Goal: Task Accomplishment & Management: Complete application form

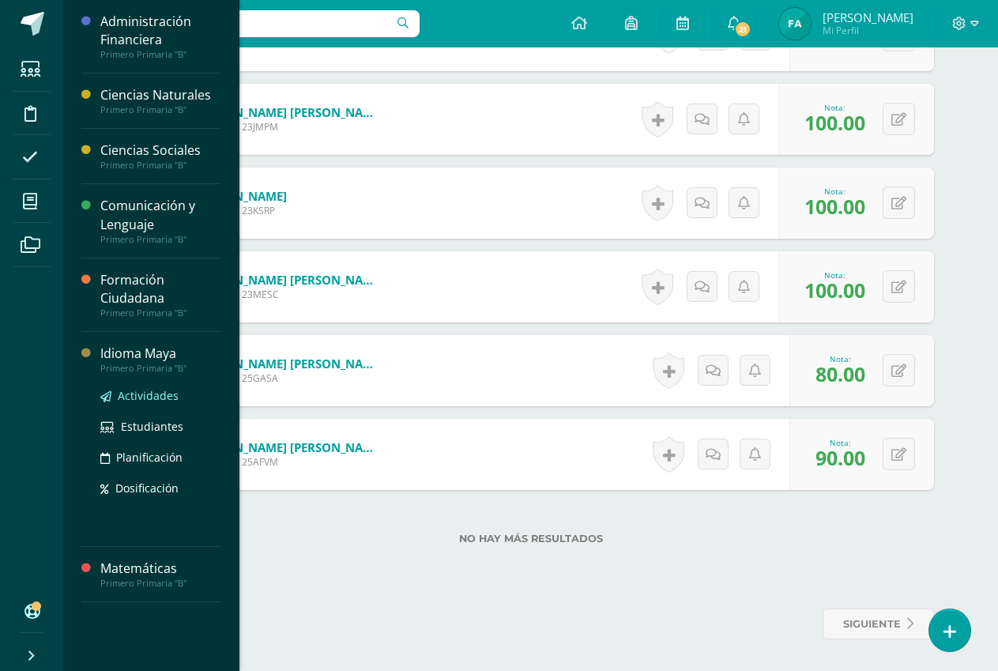
click at [143, 394] on span "Actividades" at bounding box center [148, 395] width 61 height 15
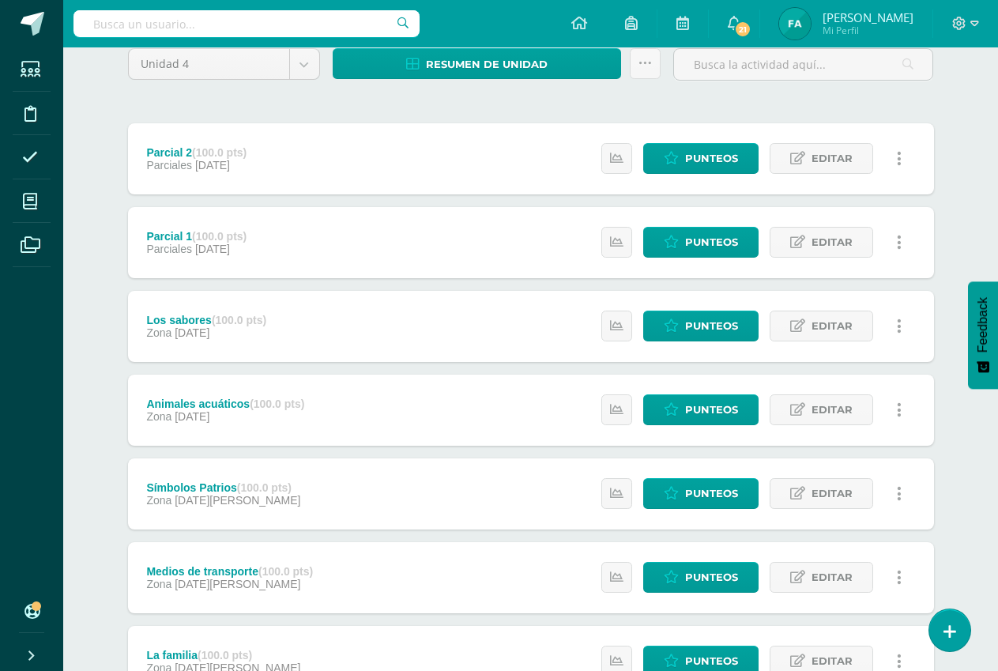
scroll to position [271, 0]
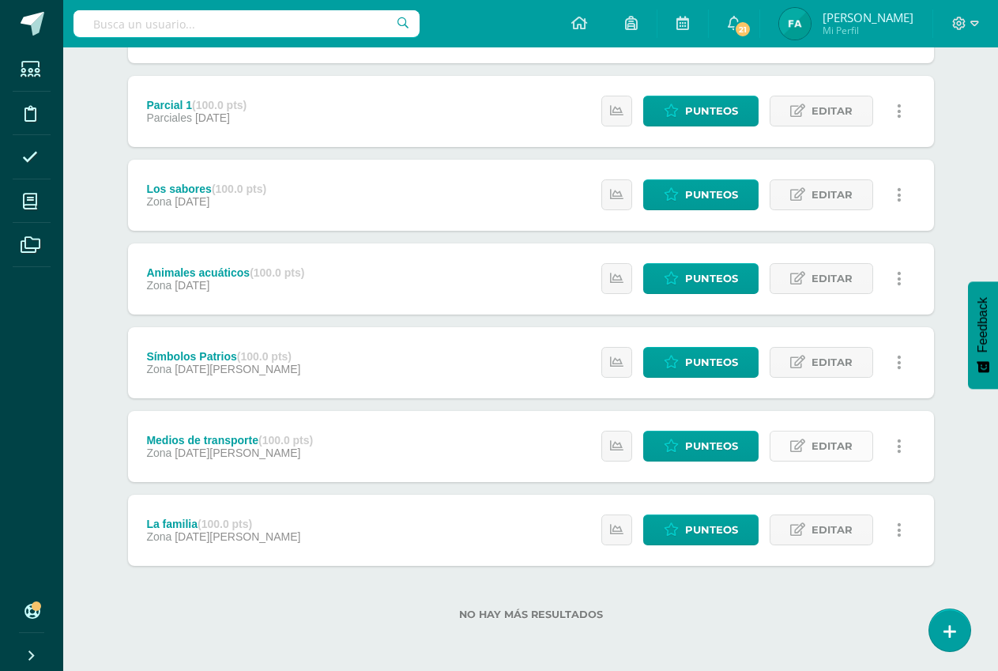
click at [814, 449] on span "Editar" at bounding box center [831, 445] width 41 height 29
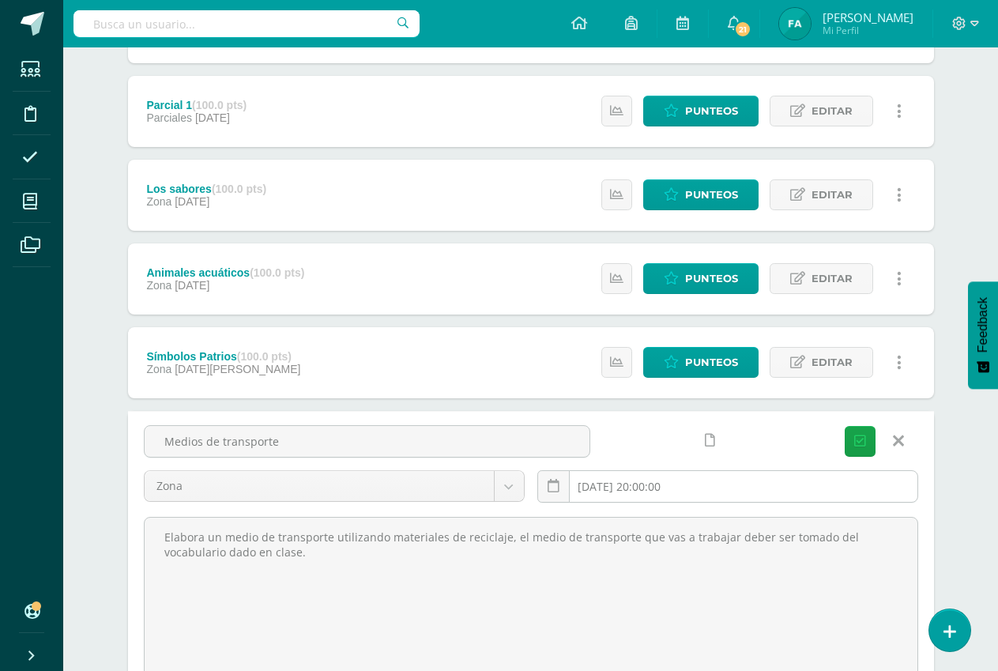
click at [716, 487] on input "2025-08-13 20:00:00" at bounding box center [727, 486] width 379 height 31
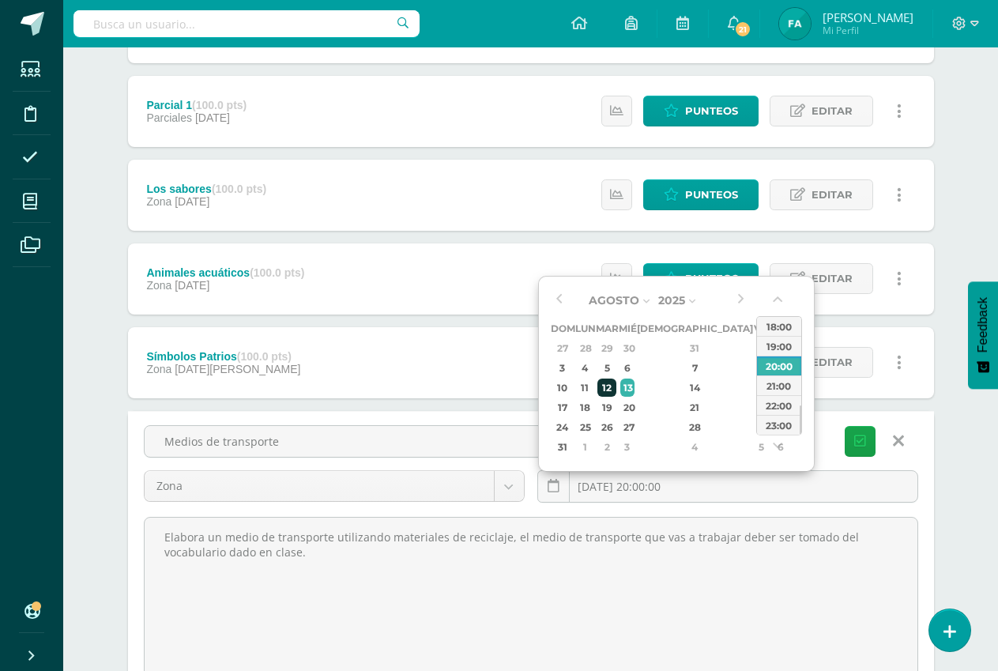
click at [615, 384] on div "12" at bounding box center [606, 387] width 18 height 18
type input "2025-08-12 20:00"
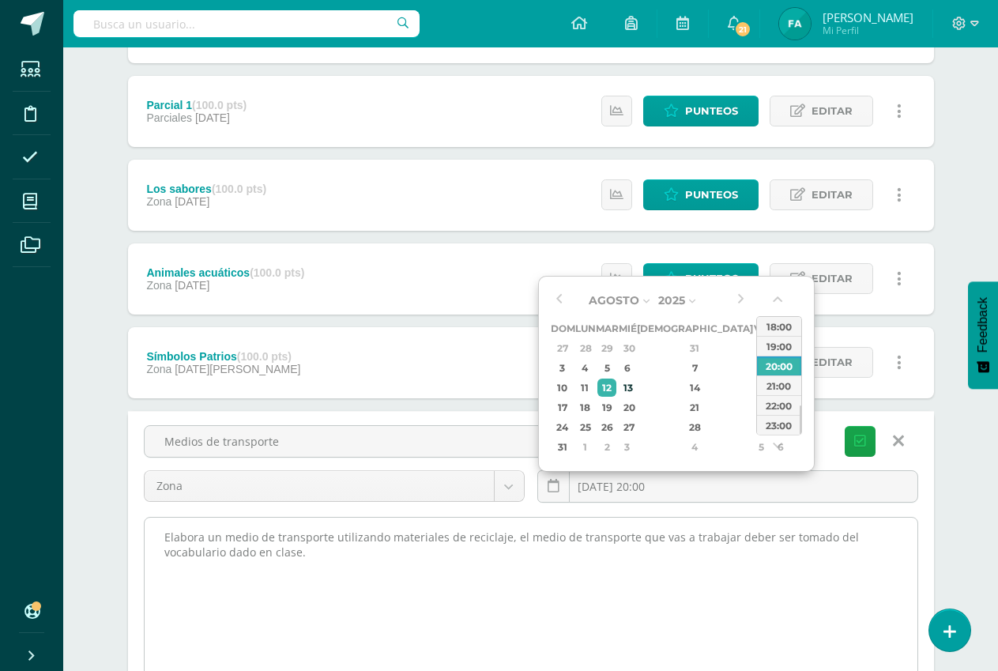
click at [332, 550] on textarea "Elabora un medio de transporte utilizando materiales de reciclaje, el medio de …" at bounding box center [531, 604] width 773 height 174
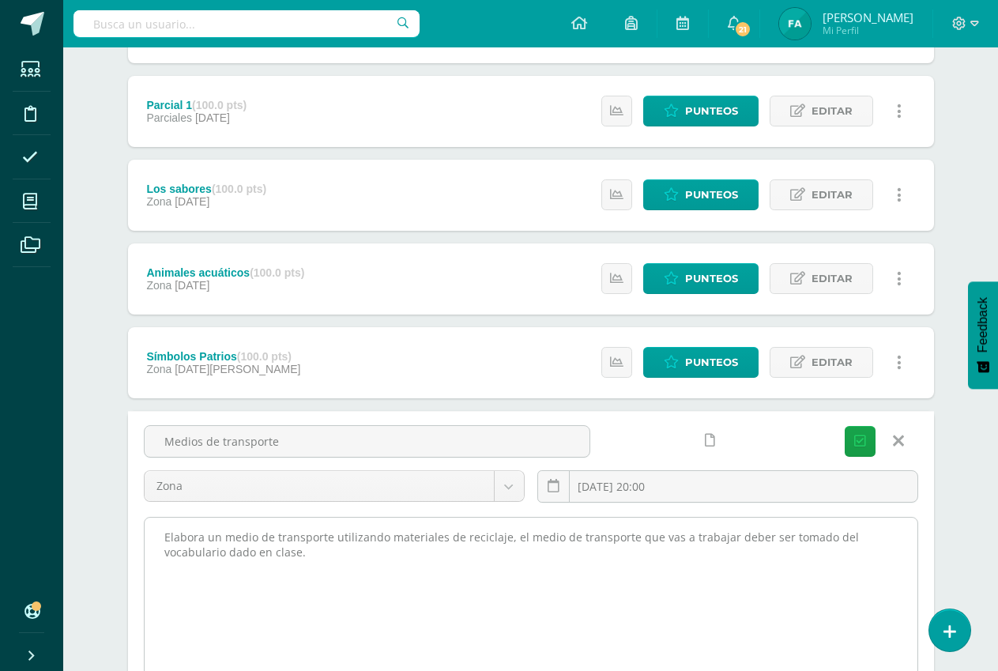
click at [332, 550] on textarea "Elabora un medio de transporte utilizando materiales de reciclaje, el medio de …" at bounding box center [531, 604] width 773 height 174
click at [513, 536] on textarea "Elabora un medio de transporte utilizando materiales de reciclaje, el medio de …" at bounding box center [531, 604] width 773 height 174
click at [272, 555] on textarea "Elabora un medio de transporte utilizando materiales de reciclaje, el medio de …" at bounding box center [531, 604] width 773 height 174
click at [427, 556] on textarea "Elabora un medio de transporte utilizando materiales de reciclaje, el medio de …" at bounding box center [531, 604] width 773 height 174
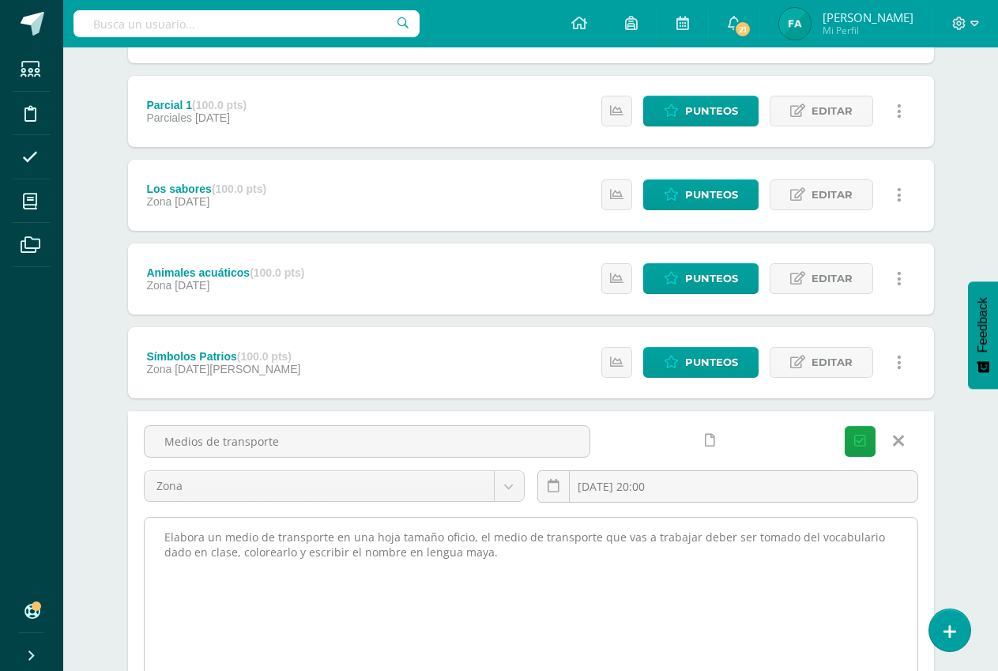
click at [429, 553] on textarea "Elabora un medio de transporte utilizando materiales de reciclaje, el medio de …" at bounding box center [531, 604] width 773 height 174
click at [431, 552] on textarea "Elabora un medio de transporte utilizando materiales de reciclaje, el medio de …" at bounding box center [531, 604] width 773 height 174
click at [433, 554] on textarea "Elabora un medio de transporte utilizando materiales de reciclaje, el medio de …" at bounding box center [531, 604] width 773 height 174
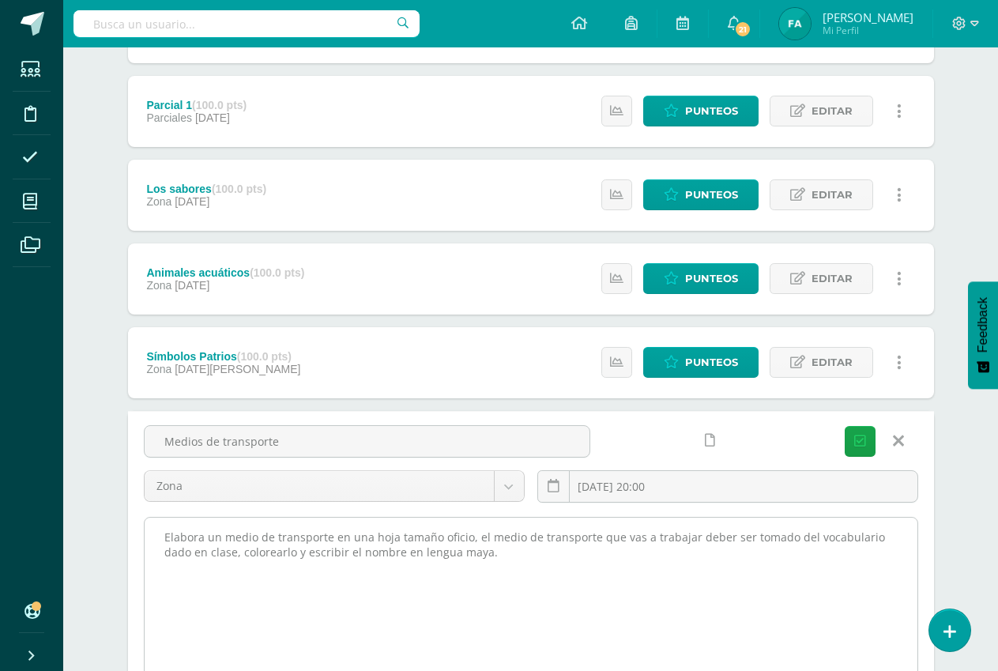
click at [429, 553] on textarea "Elabora un medio de transporte utilizando materiales de reciclaje, el medio de …" at bounding box center [531, 604] width 773 height 174
click at [431, 551] on textarea "Elabora un medio de transporte utilizando materiales de reciclaje, el medio de …" at bounding box center [531, 604] width 773 height 174
click at [429, 551] on textarea "Elabora un medio de transporte utilizando materiales de reciclaje, el medio de …" at bounding box center [531, 604] width 773 height 174
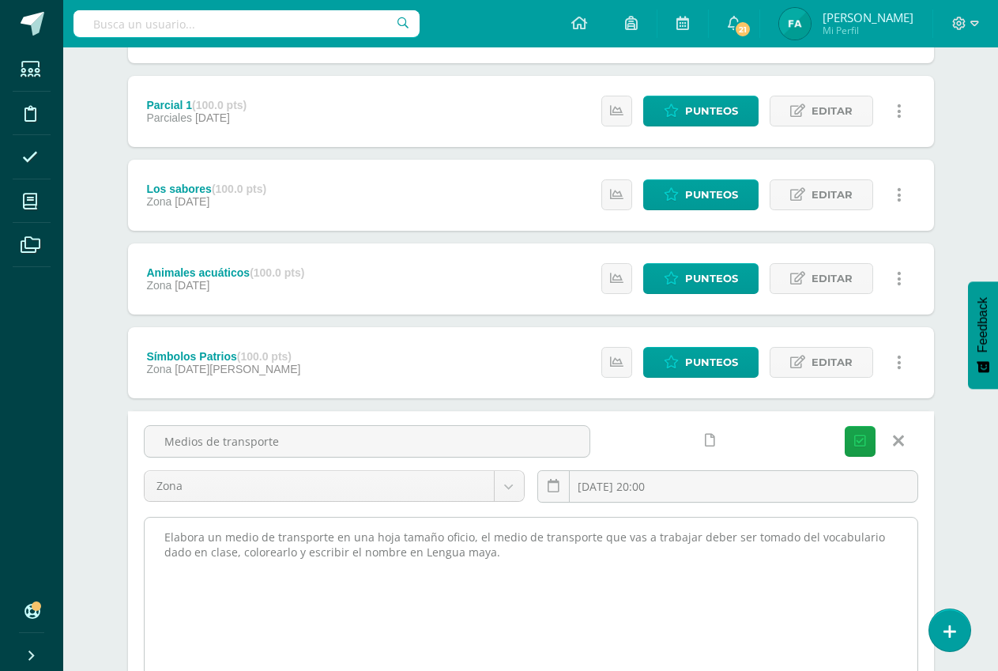
click at [479, 554] on textarea "Elabora un medio de transporte utilizando materiales de reciclaje, el medio de …" at bounding box center [531, 604] width 773 height 174
click at [481, 555] on textarea "Elabora un medio de transporte utilizando materiales de reciclaje, el medio de …" at bounding box center [531, 604] width 773 height 174
click at [480, 555] on textarea "Elabora un medio de transporte utilizando materiales de reciclaje, el medio de …" at bounding box center [531, 604] width 773 height 174
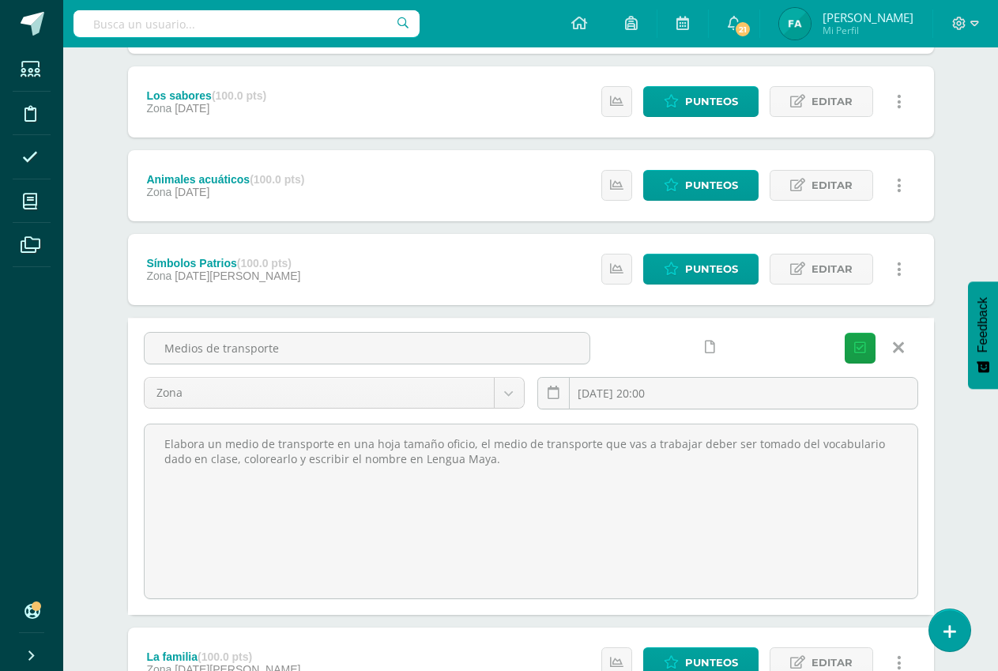
scroll to position [497, 0]
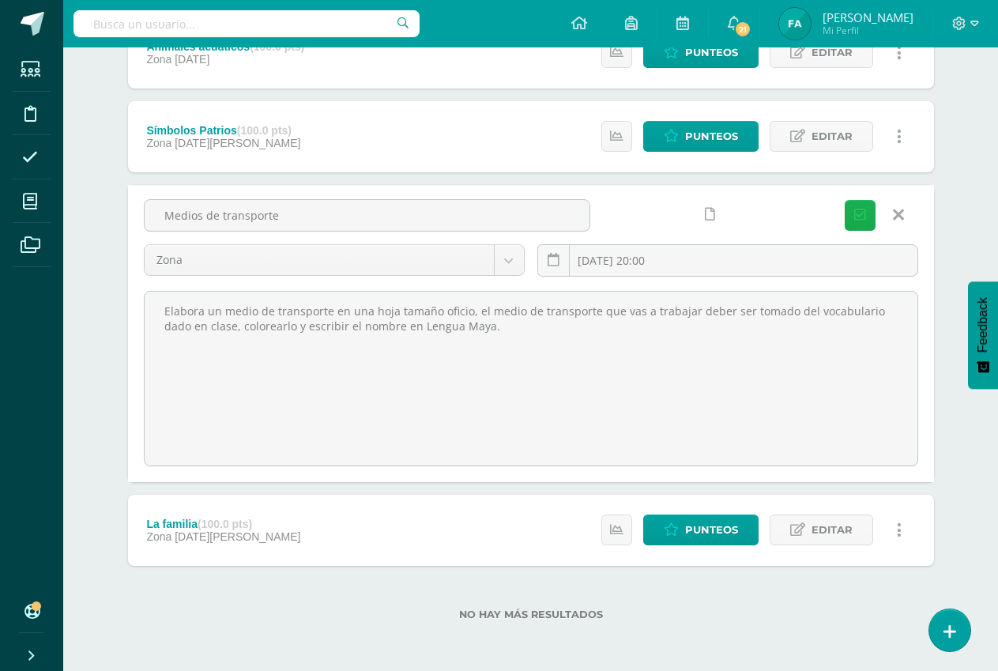
type textarea "Elabora un medio de transporte en una hoja tamaño oficio, el medio de transport…"
click at [861, 207] on button "Guardar" at bounding box center [859, 215] width 31 height 31
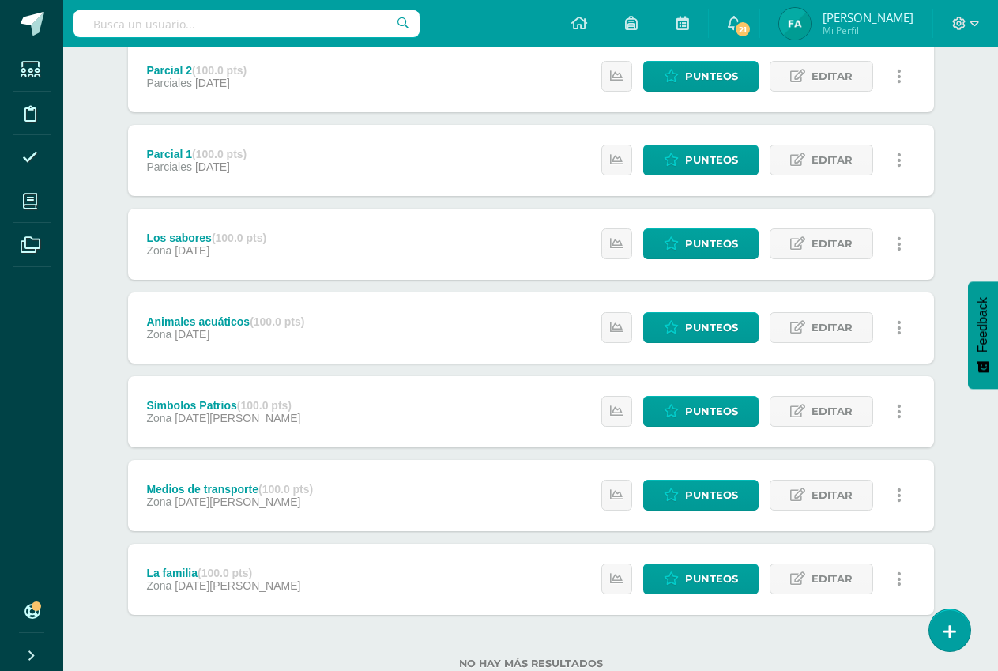
scroll to position [271, 0]
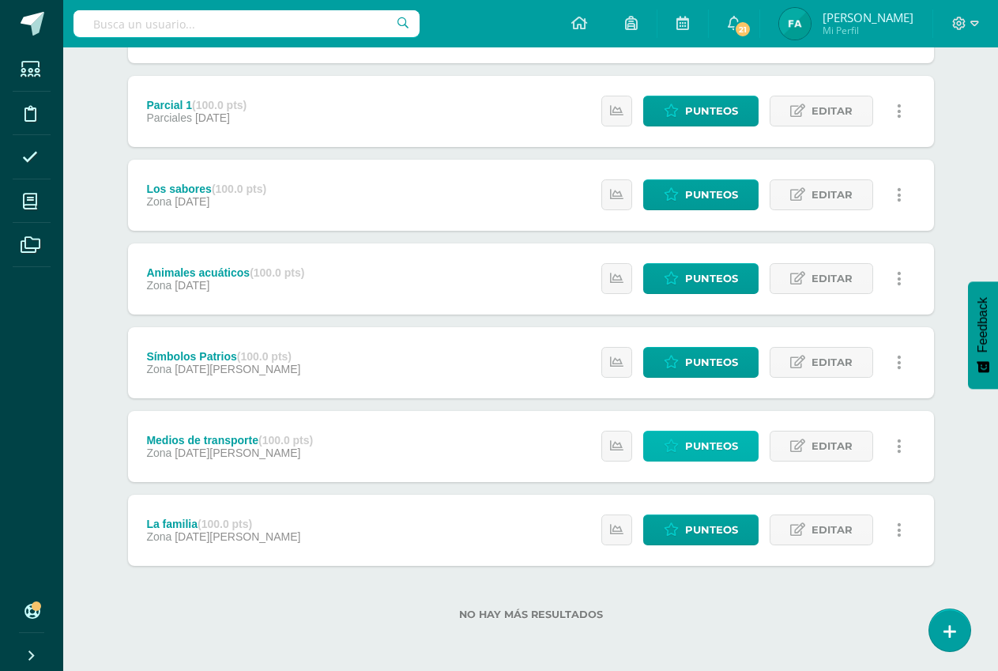
click at [704, 445] on span "Punteos" at bounding box center [711, 445] width 53 height 29
click at [703, 446] on span "Punteos" at bounding box center [711, 445] width 53 height 29
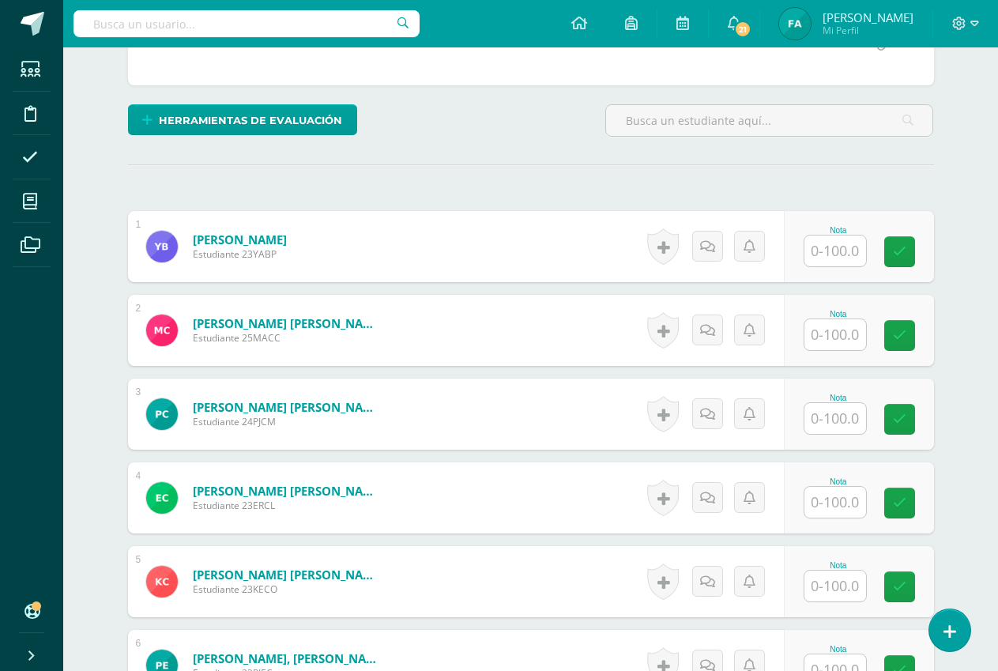
scroll to position [397, 0]
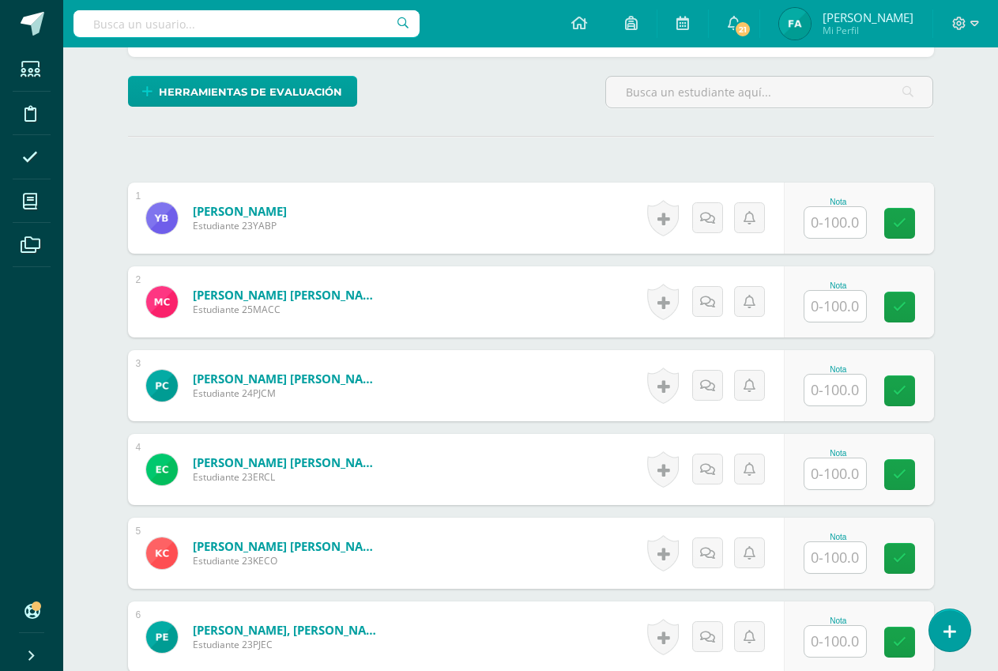
click at [853, 227] on input "text" at bounding box center [835, 222] width 62 height 31
type input "100"
click at [907, 227] on icon at bounding box center [910, 222] width 14 height 13
click at [849, 306] on input "text" at bounding box center [835, 306] width 62 height 31
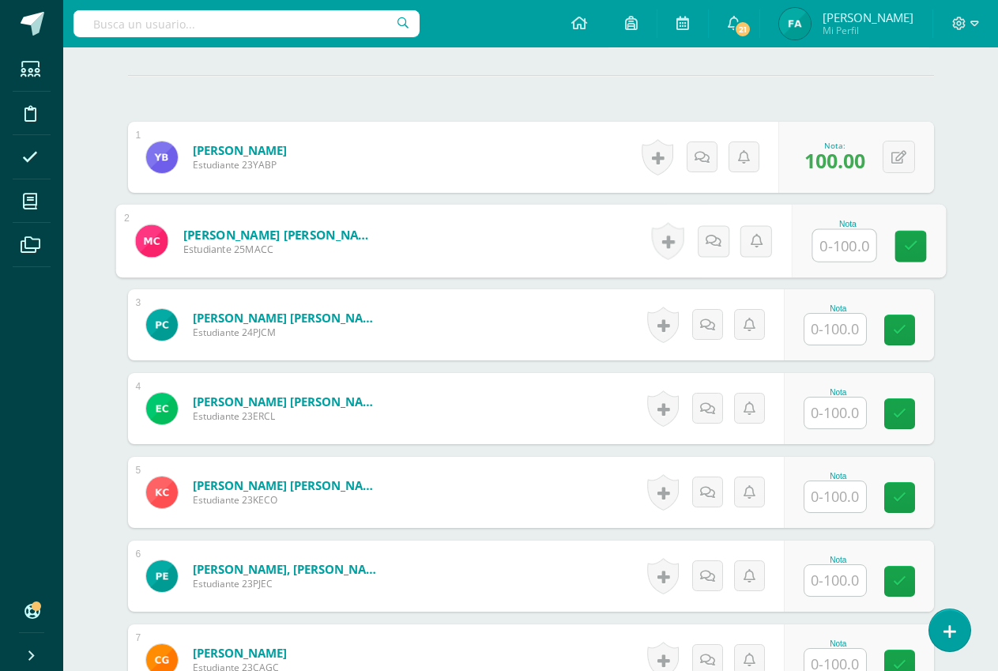
scroll to position [476, 0]
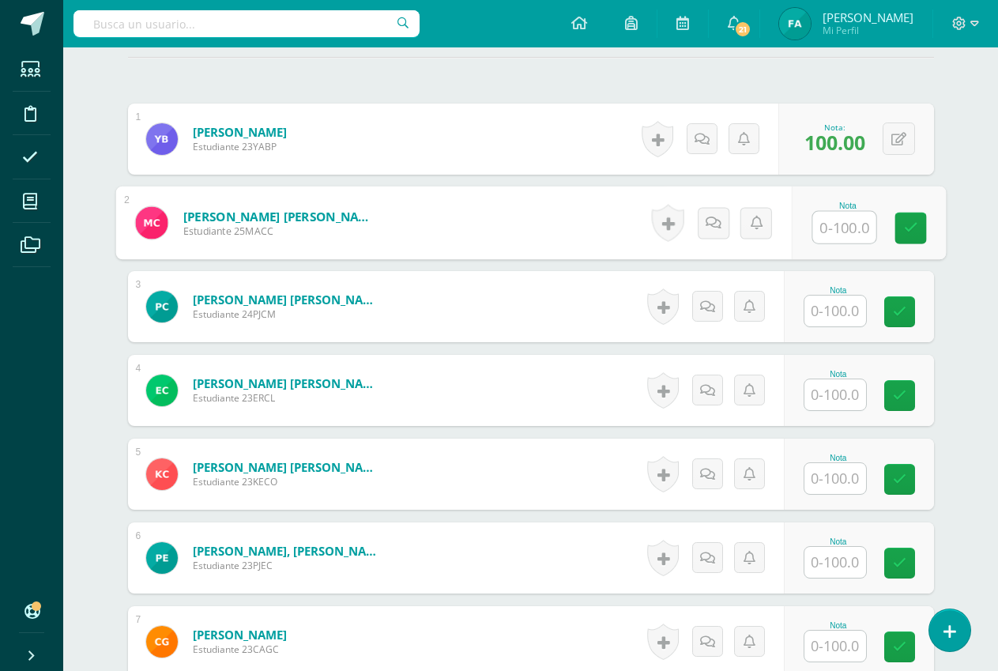
click at [848, 310] on input "text" at bounding box center [835, 310] width 62 height 31
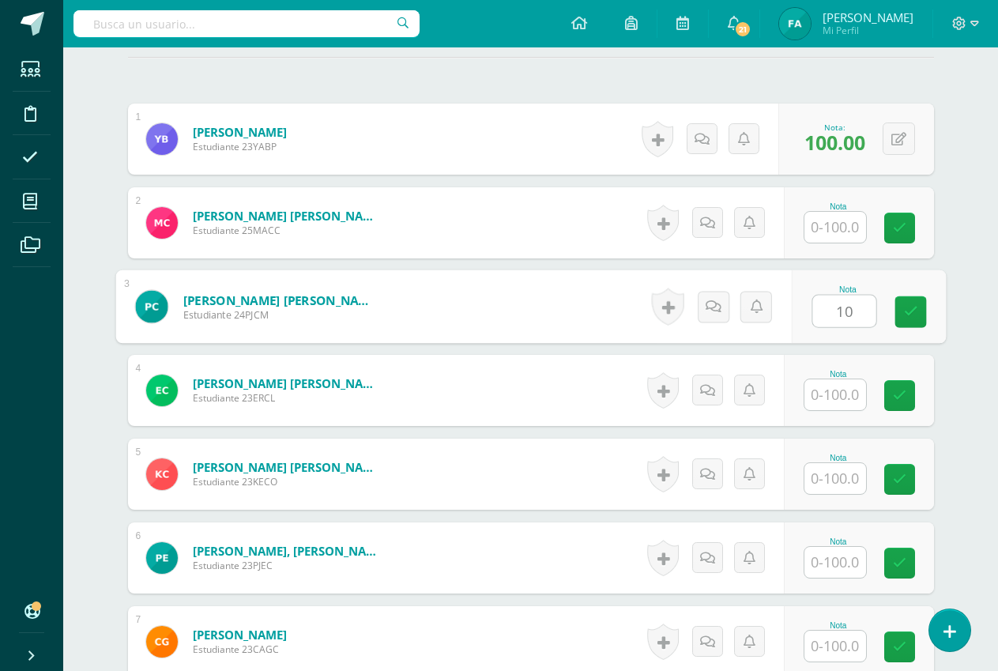
type input "100"
click at [908, 308] on icon at bounding box center [910, 311] width 14 height 13
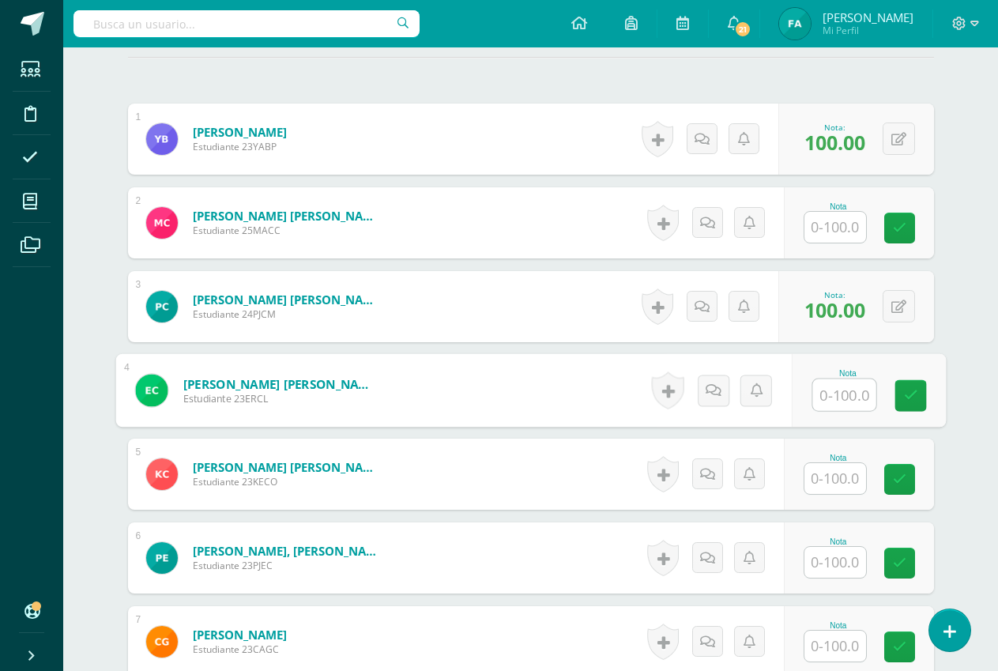
click at [843, 390] on input "text" at bounding box center [843, 395] width 63 height 32
type input "100"
click at [908, 394] on icon at bounding box center [910, 395] width 14 height 13
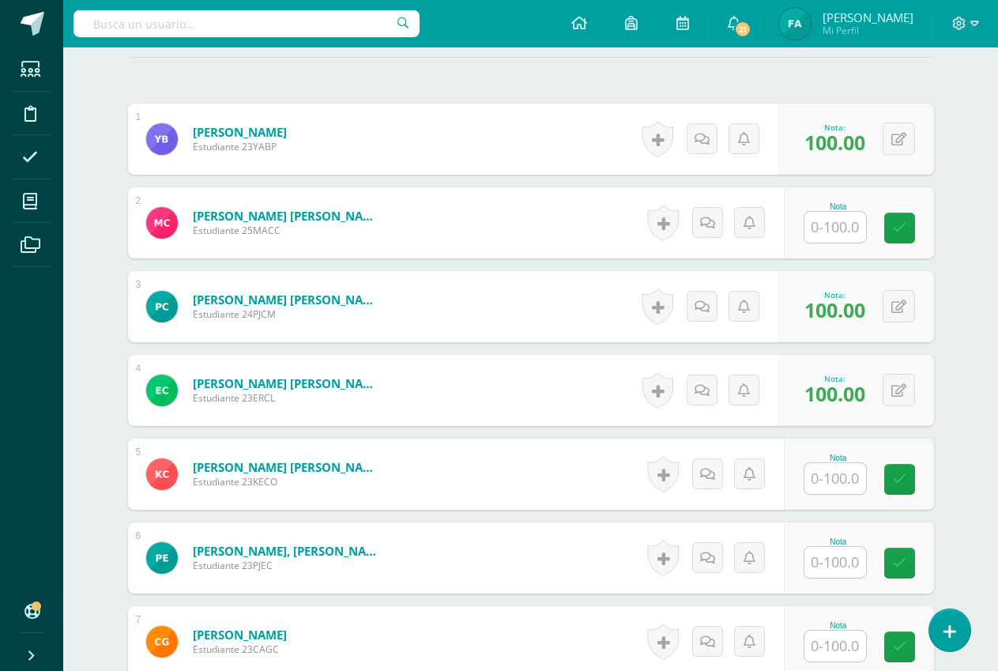
click at [853, 476] on input "text" at bounding box center [835, 478] width 62 height 31
type input "100"
click at [904, 480] on icon at bounding box center [910, 478] width 14 height 13
click at [850, 560] on input "text" at bounding box center [835, 562] width 62 height 31
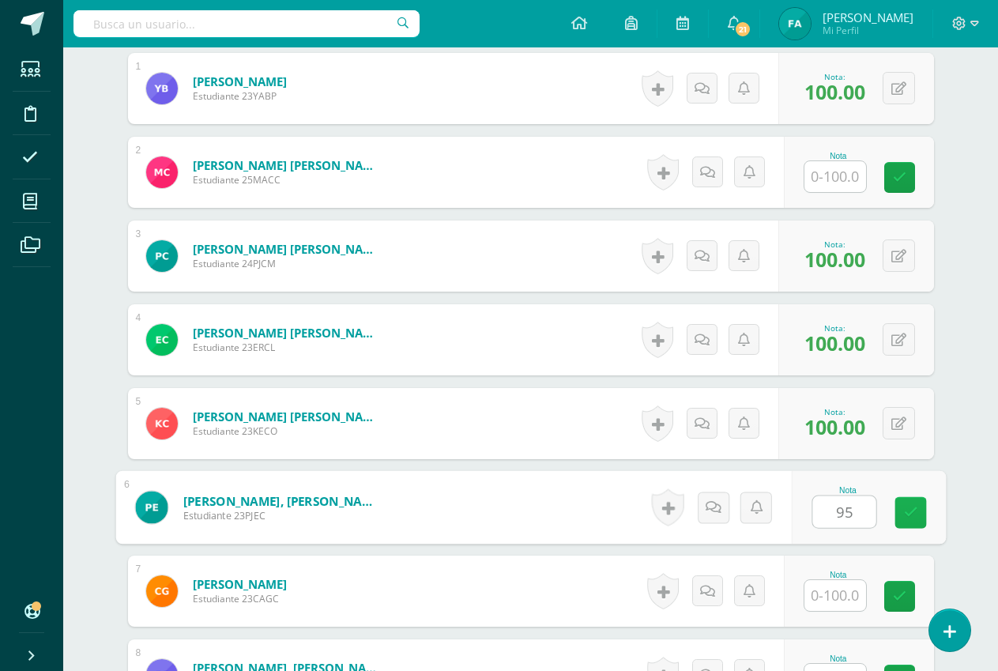
scroll to position [555, 0]
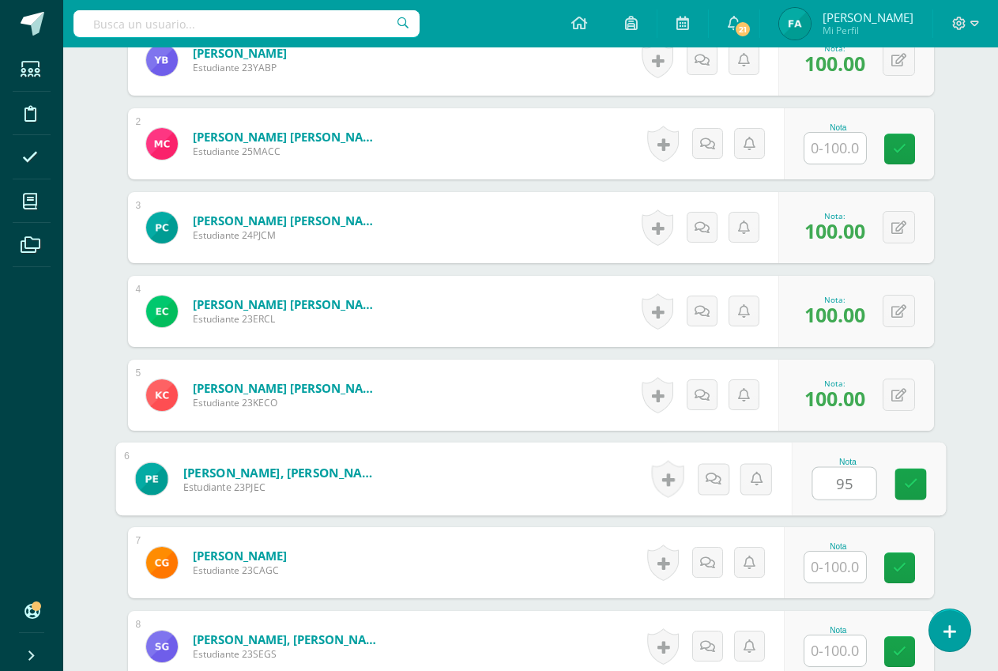
type input "95"
click at [846, 571] on input "text" at bounding box center [835, 566] width 62 height 31
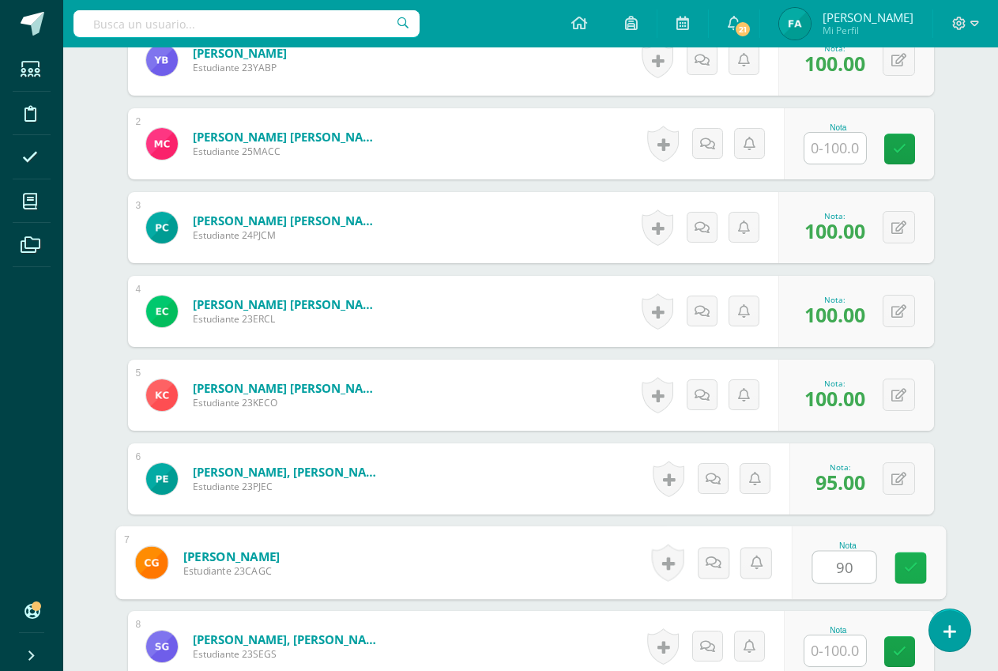
click at [906, 562] on icon at bounding box center [910, 567] width 14 height 13
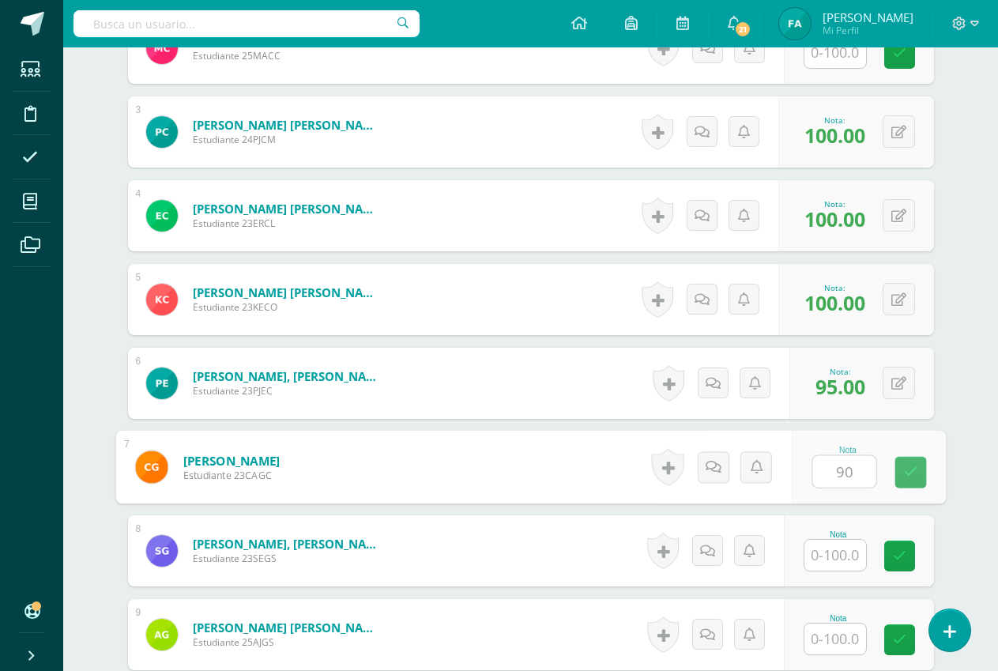
type input "90.00"
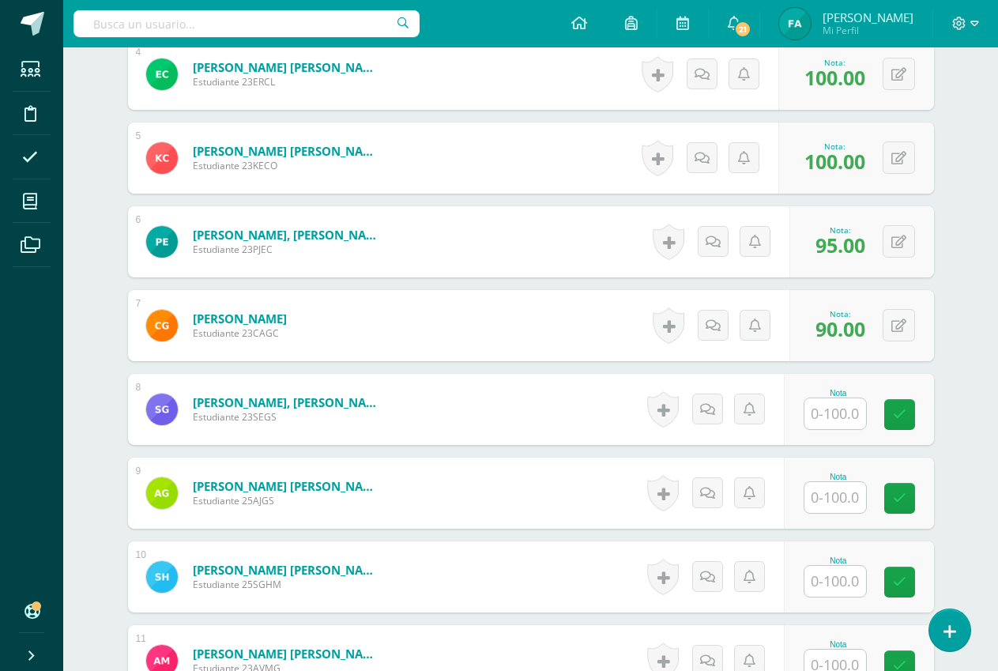
click at [851, 409] on input "text" at bounding box center [835, 413] width 62 height 31
click at [897, 323] on button at bounding box center [898, 325] width 32 height 32
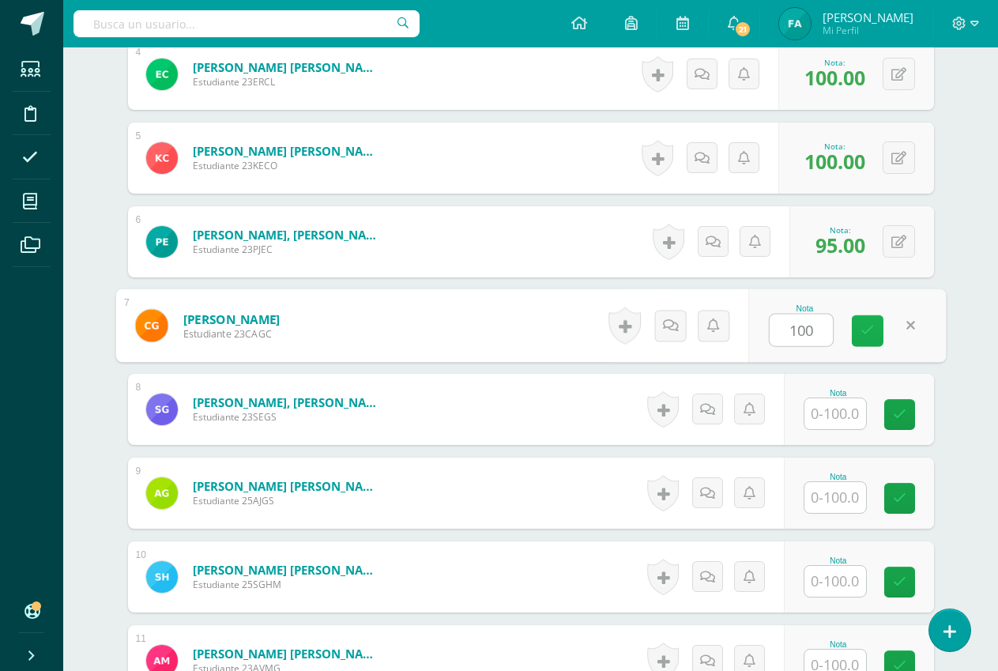
click at [870, 333] on icon at bounding box center [867, 330] width 14 height 13
type input "100"
click at [844, 415] on input "text" at bounding box center [835, 413] width 62 height 31
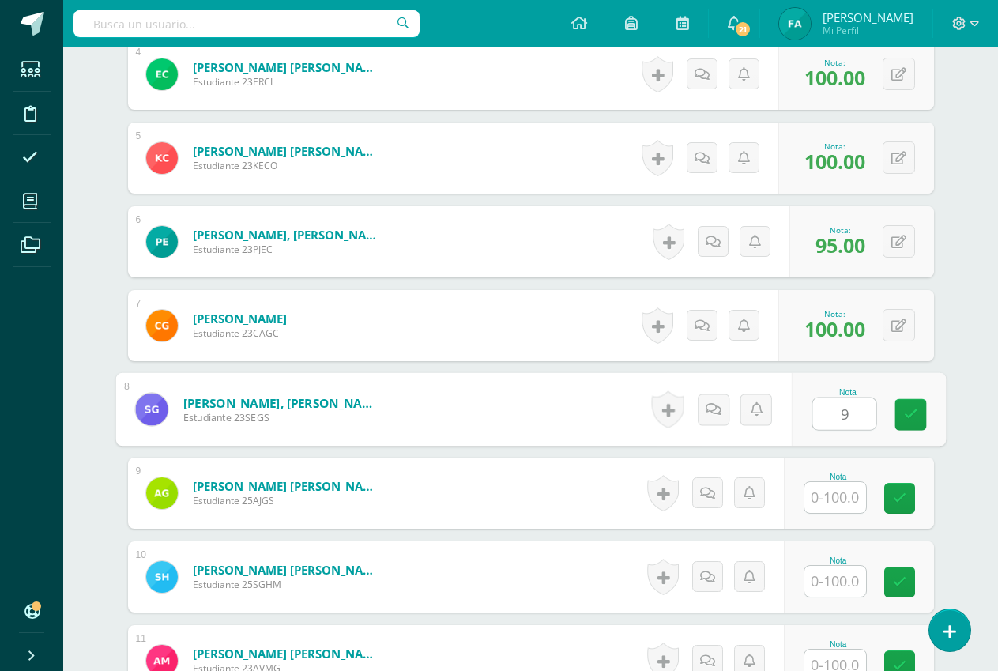
type input "90"
click at [908, 415] on icon at bounding box center [910, 414] width 14 height 13
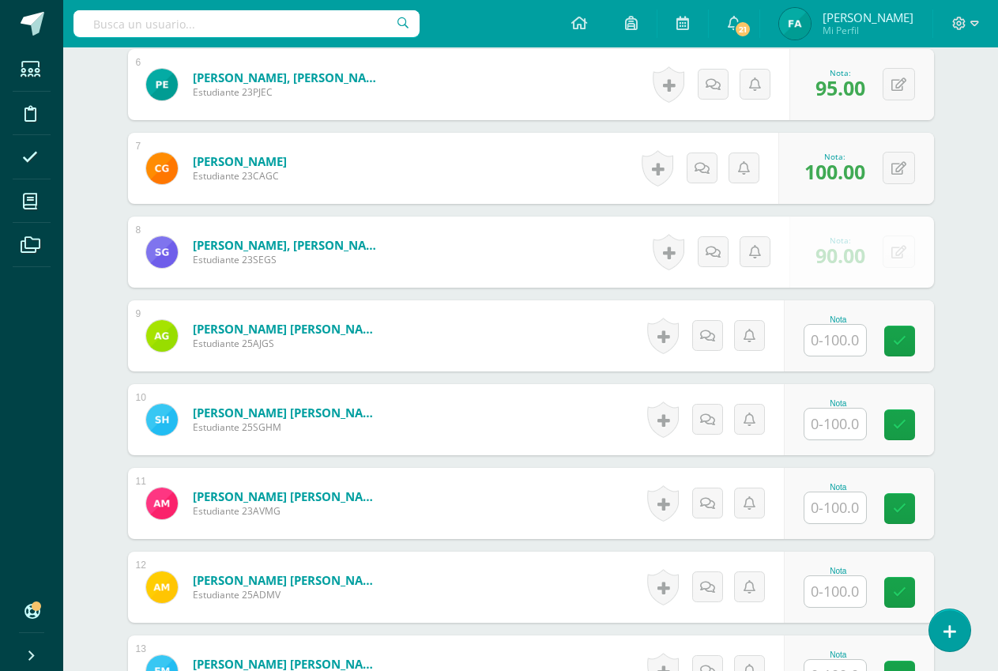
scroll to position [949, 0]
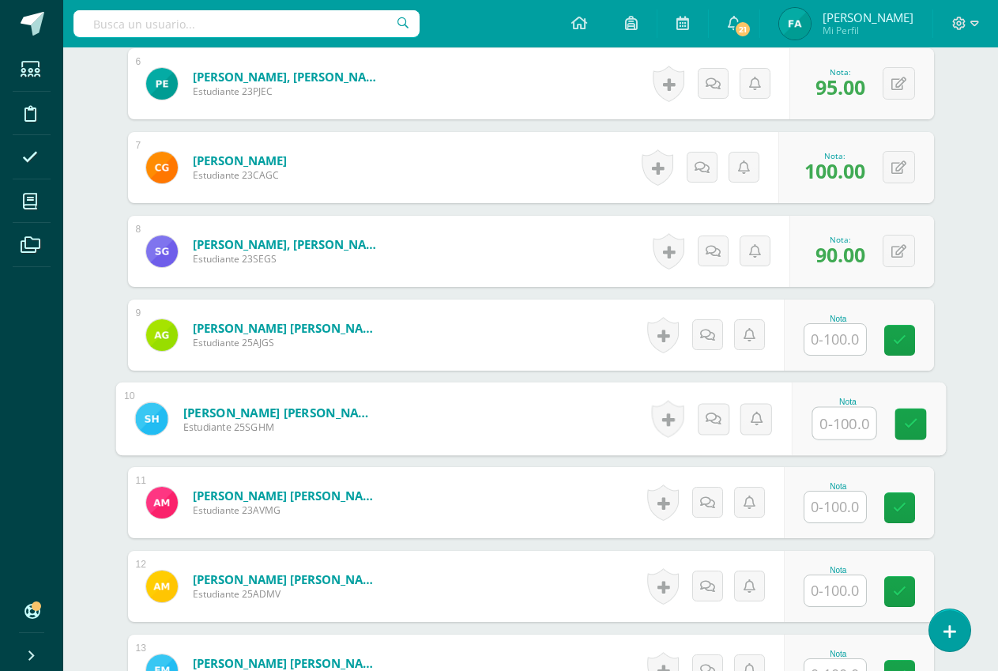
click at [847, 430] on input "text" at bounding box center [843, 424] width 63 height 32
type input "95"
click at [896, 423] on link at bounding box center [910, 424] width 32 height 32
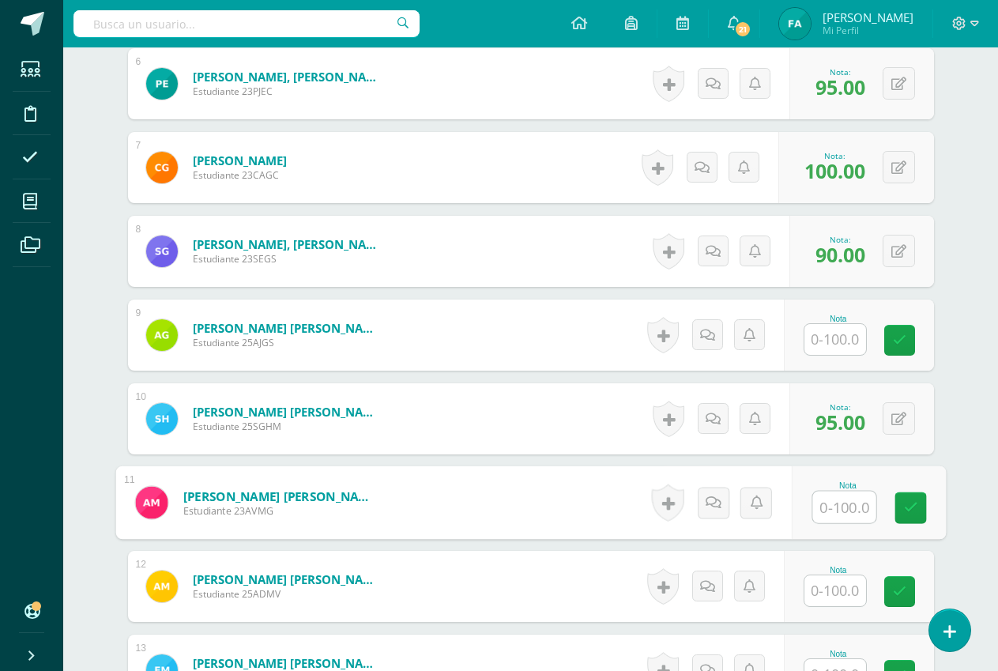
click at [854, 513] on input "text" at bounding box center [843, 507] width 63 height 32
type input "100"
click at [909, 501] on icon at bounding box center [910, 507] width 14 height 13
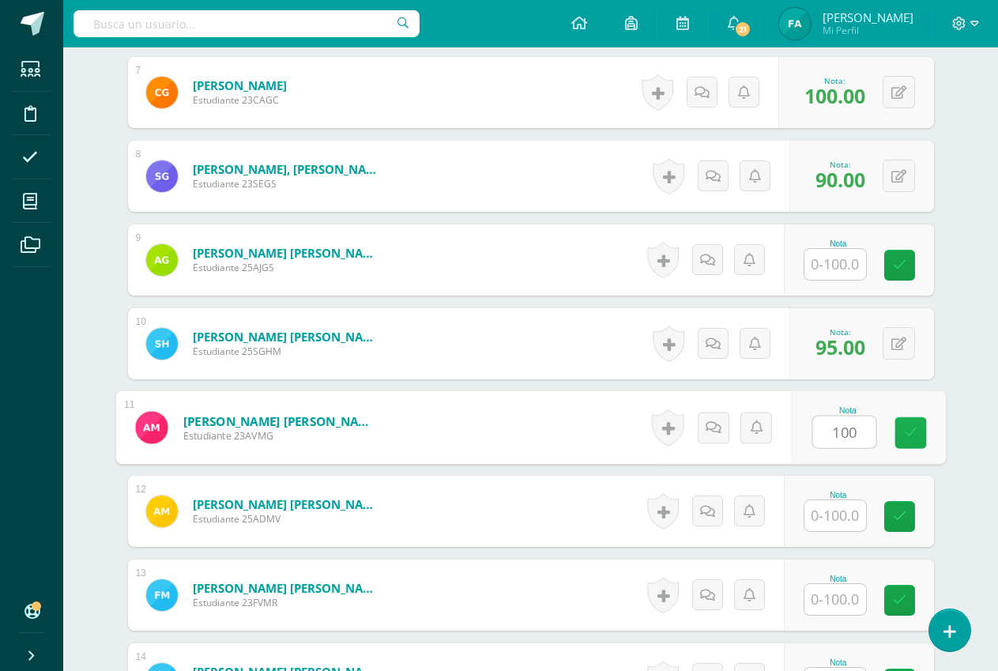
scroll to position [1107, 0]
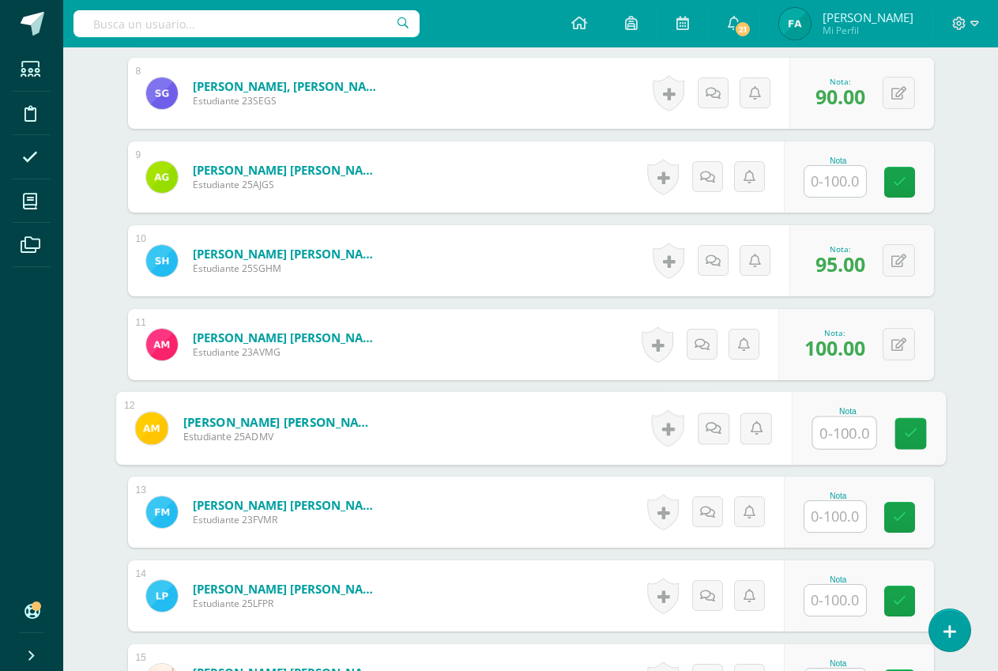
click at [847, 434] on input "text" at bounding box center [843, 433] width 63 height 32
type input "100"
click at [908, 433] on icon at bounding box center [910, 433] width 14 height 13
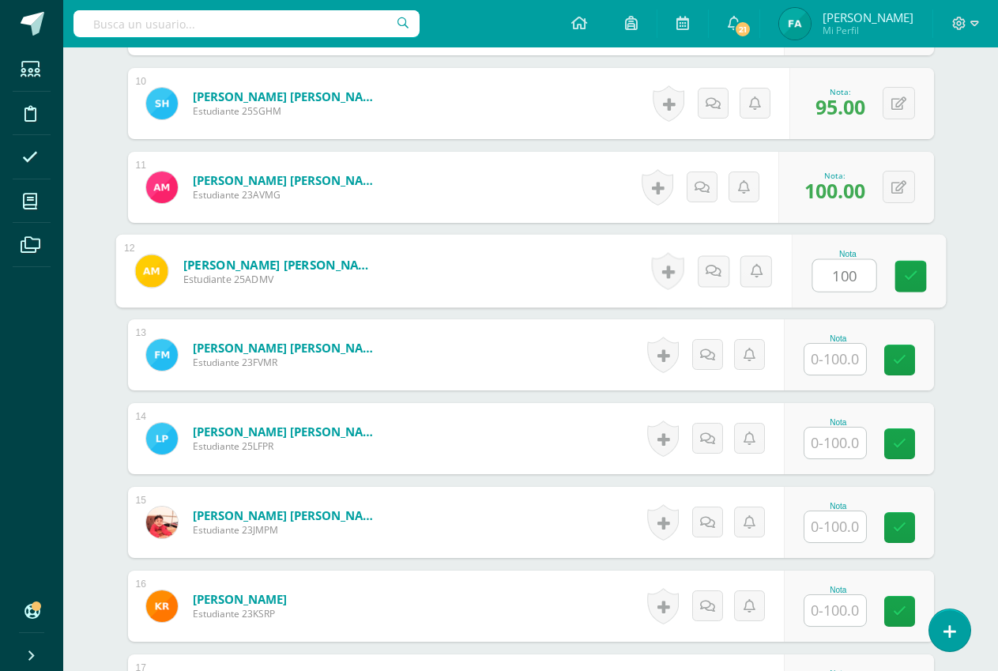
scroll to position [1265, 0]
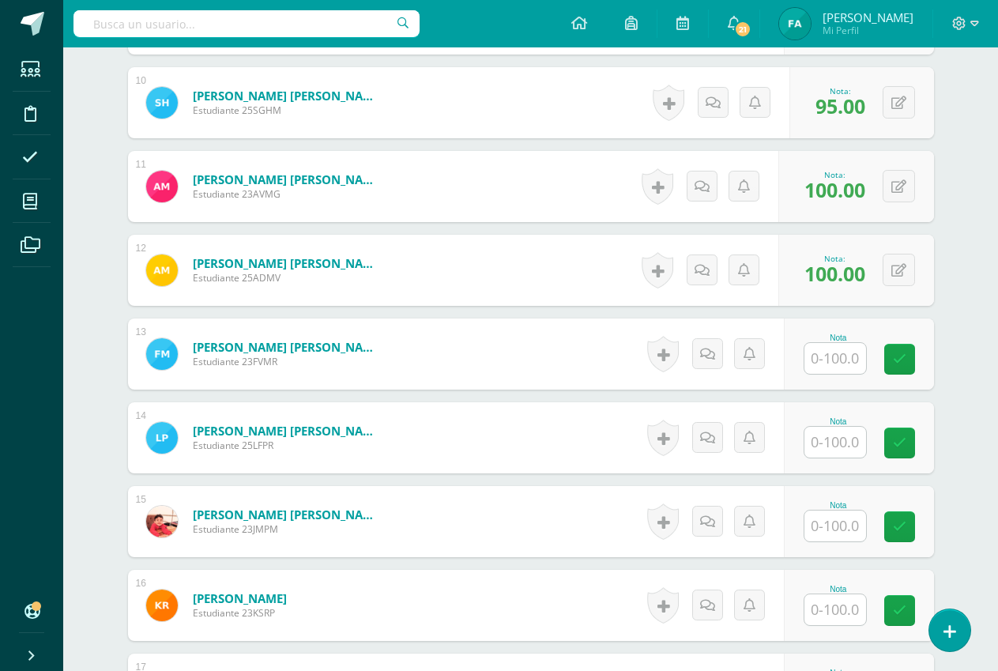
click at [849, 363] on input "text" at bounding box center [835, 358] width 62 height 31
type input "95"
click at [904, 362] on icon at bounding box center [910, 358] width 14 height 13
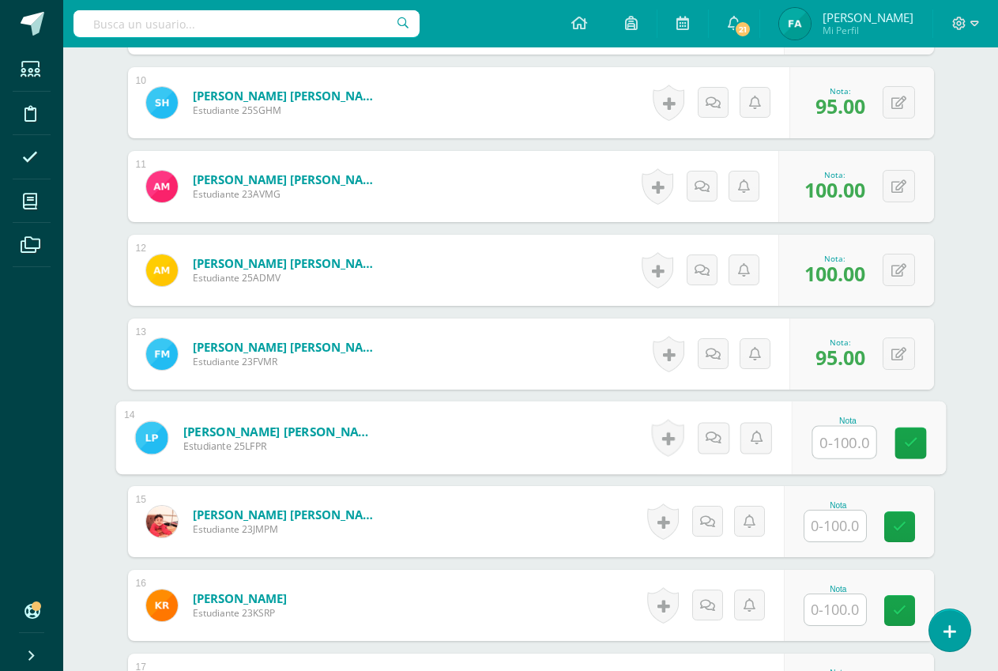
click at [854, 444] on input "text" at bounding box center [843, 443] width 63 height 32
type input "100"
click at [910, 447] on icon at bounding box center [910, 442] width 14 height 13
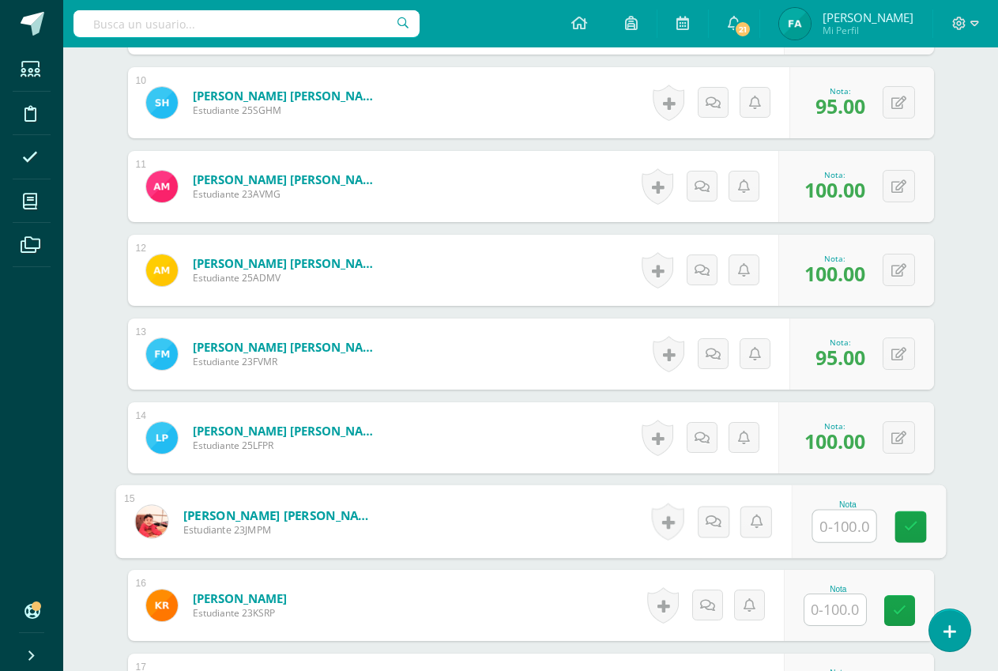
click at [840, 529] on input "text" at bounding box center [843, 526] width 63 height 32
type input "100"
click at [915, 524] on icon at bounding box center [910, 526] width 14 height 13
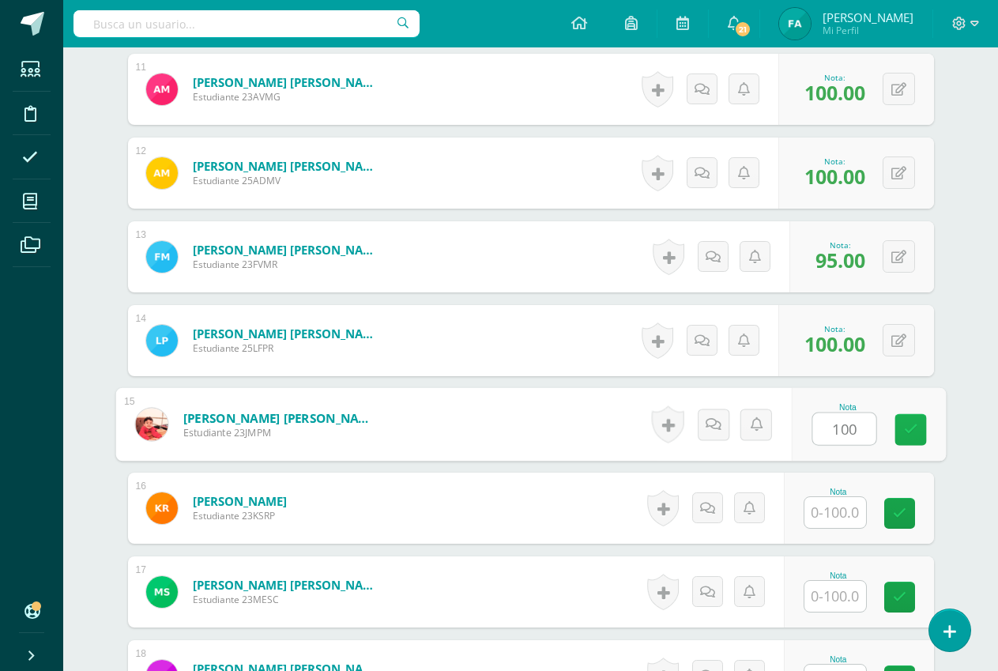
scroll to position [1423, 0]
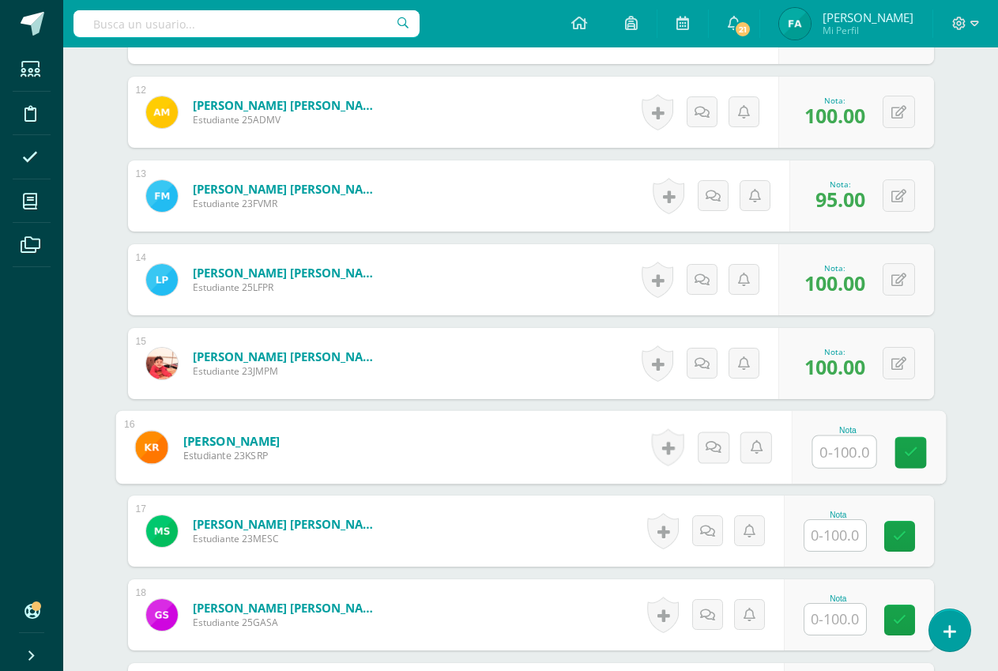
click at [841, 455] on input "text" at bounding box center [843, 452] width 63 height 32
type input "95"
click at [912, 457] on icon at bounding box center [910, 451] width 14 height 13
click at [850, 536] on input "text" at bounding box center [835, 535] width 62 height 31
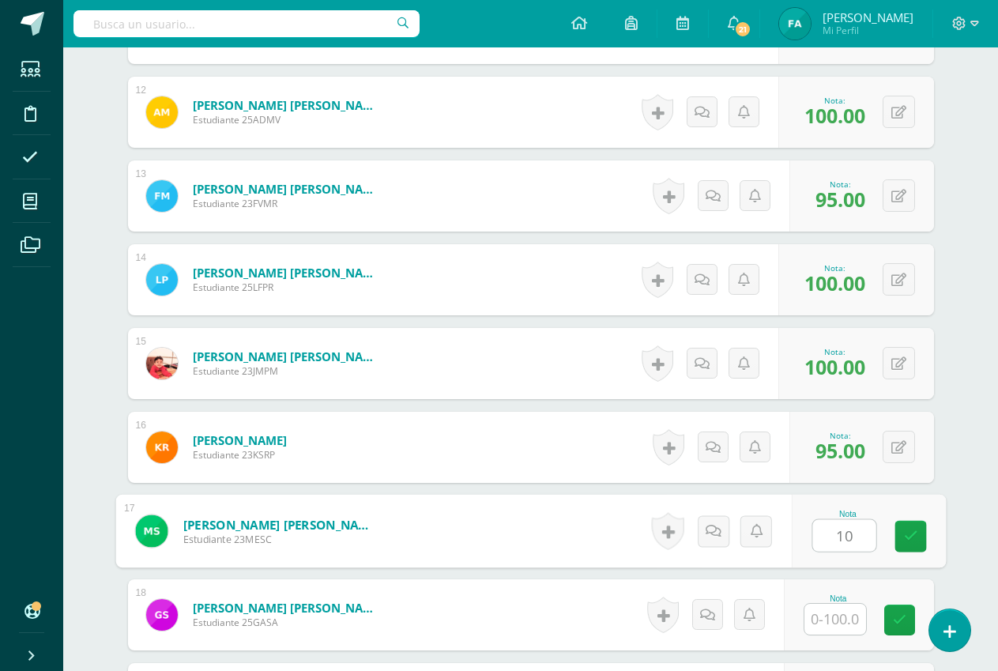
type input "100"
click at [904, 534] on icon at bounding box center [910, 535] width 14 height 13
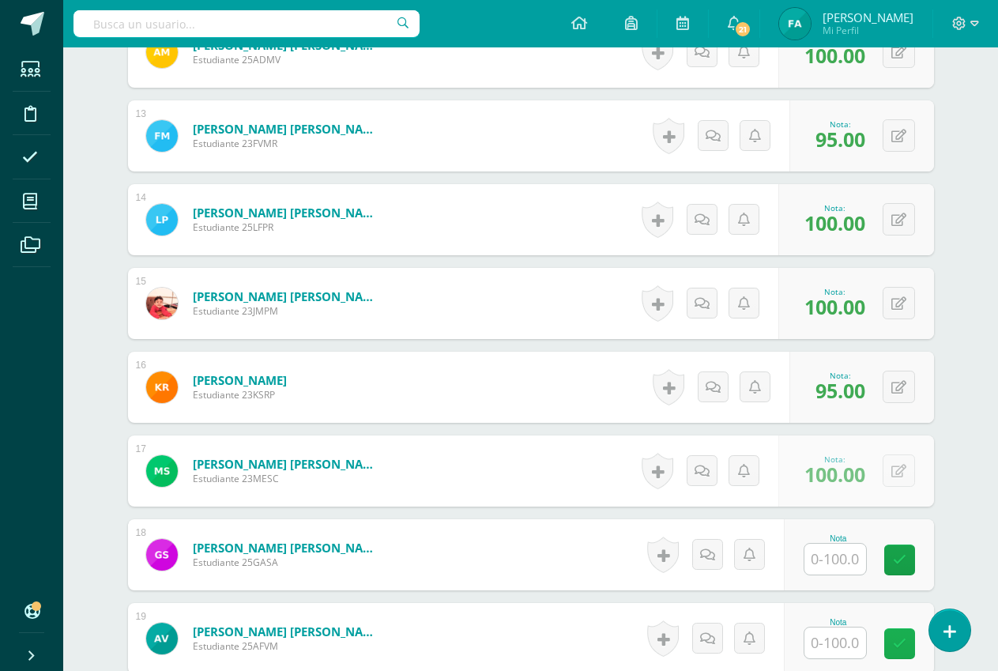
scroll to position [1581, 0]
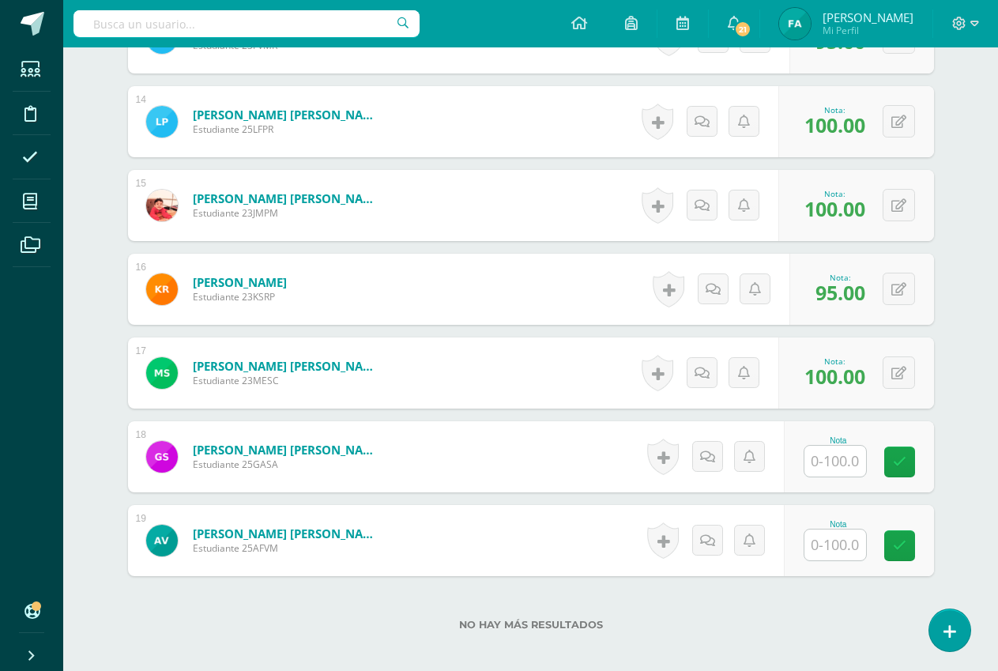
click at [842, 471] on input "text" at bounding box center [835, 460] width 62 height 31
click at [902, 464] on link at bounding box center [910, 462] width 32 height 32
type input "0"
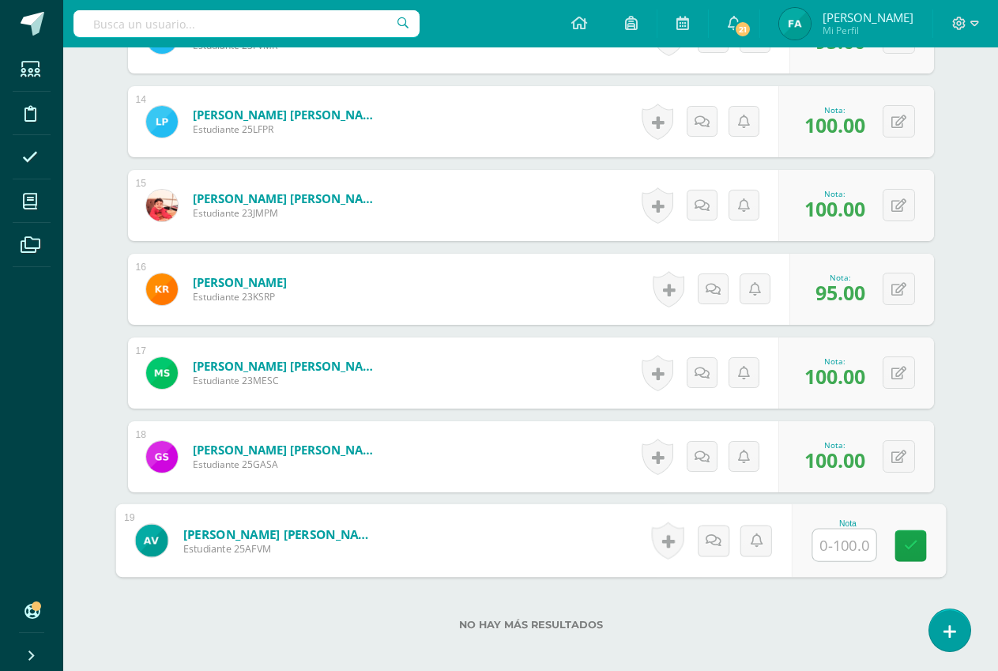
click at [853, 544] on input "text" at bounding box center [843, 545] width 63 height 32
type input "90"
click at [907, 541] on icon at bounding box center [910, 545] width 14 height 13
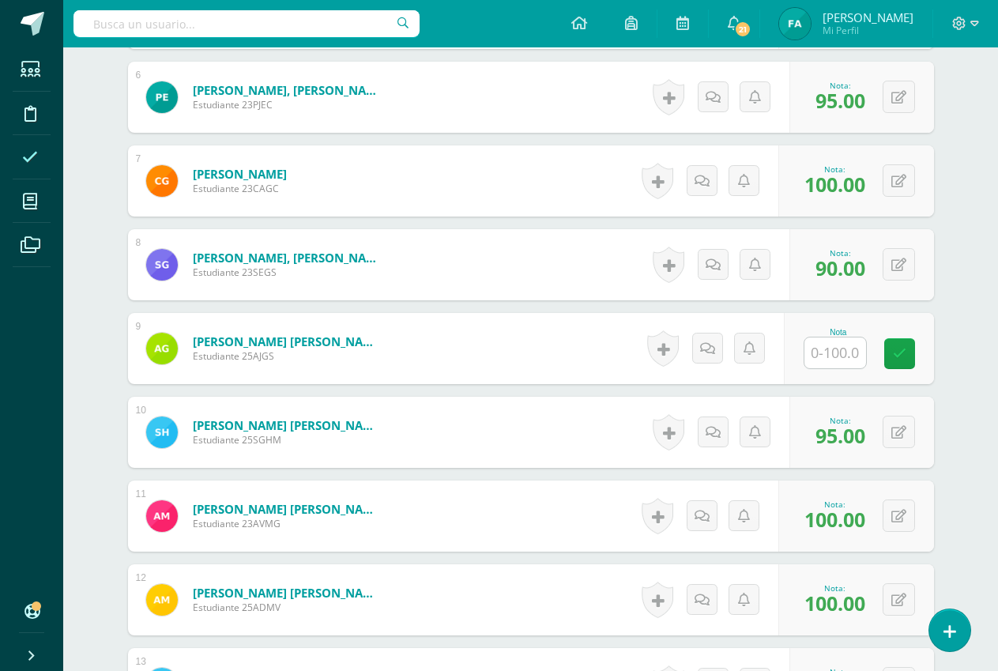
scroll to position [791, 0]
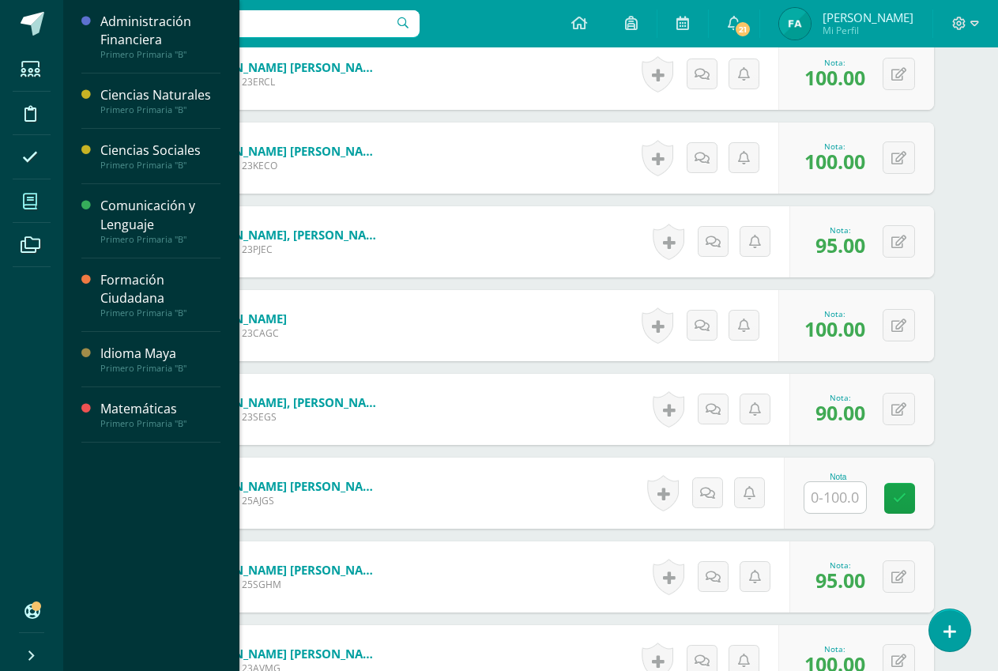
click at [34, 196] on icon at bounding box center [30, 202] width 14 height 16
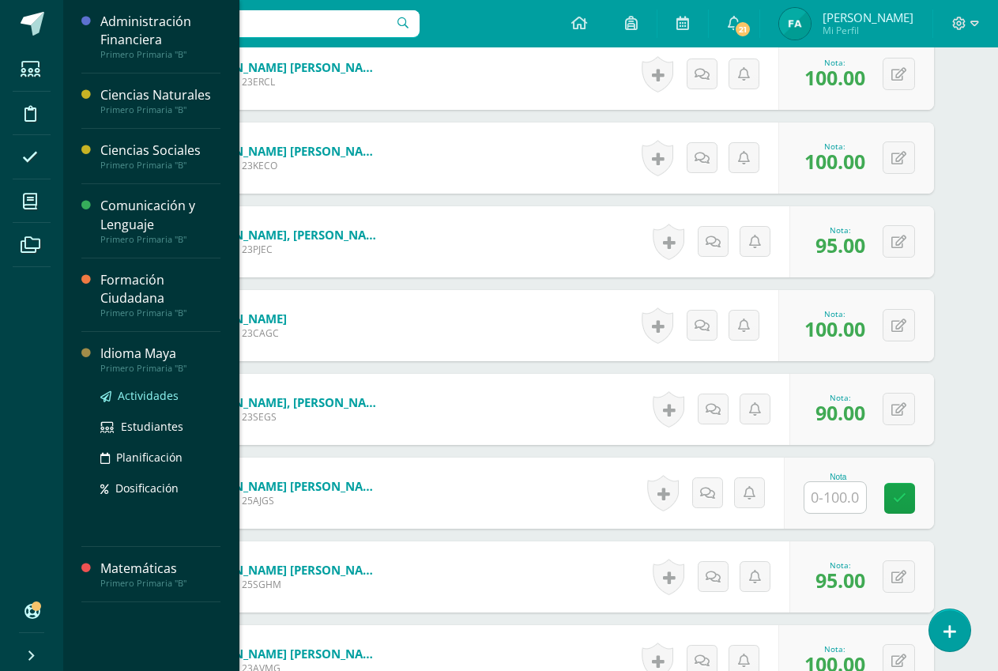
click at [151, 394] on span "Actividades" at bounding box center [148, 395] width 61 height 15
click at [151, 393] on span "Actividades" at bounding box center [148, 395] width 61 height 15
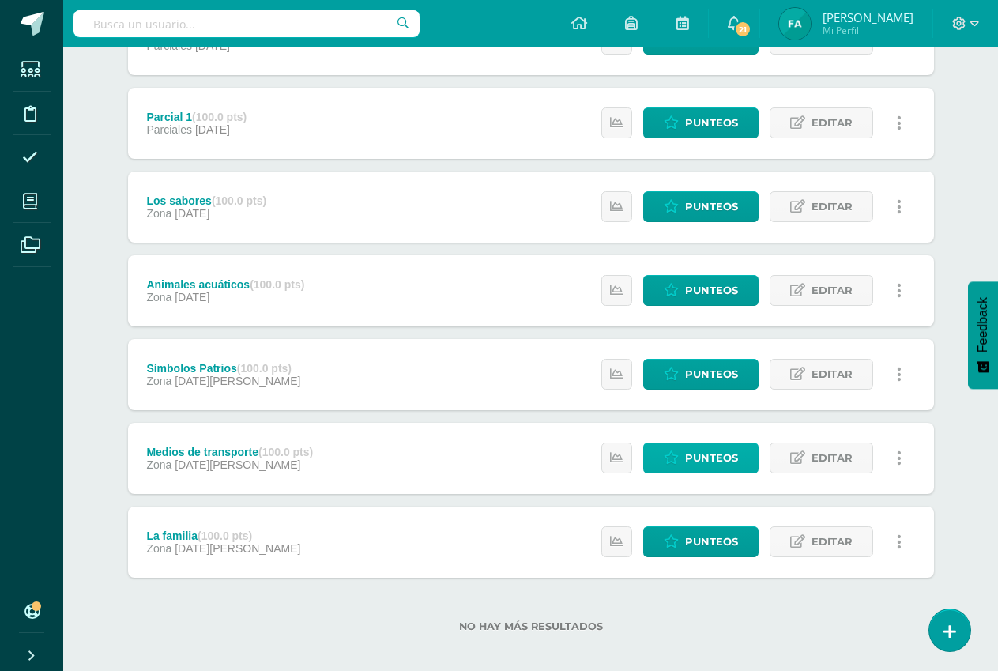
scroll to position [271, 0]
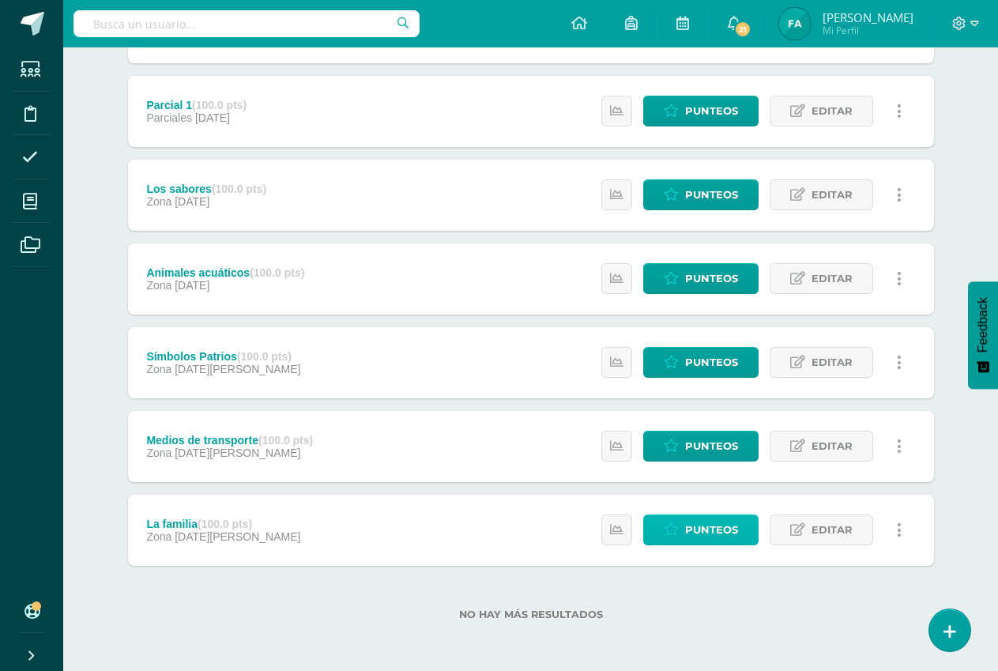
click at [689, 530] on span "Punteos" at bounding box center [711, 529] width 53 height 29
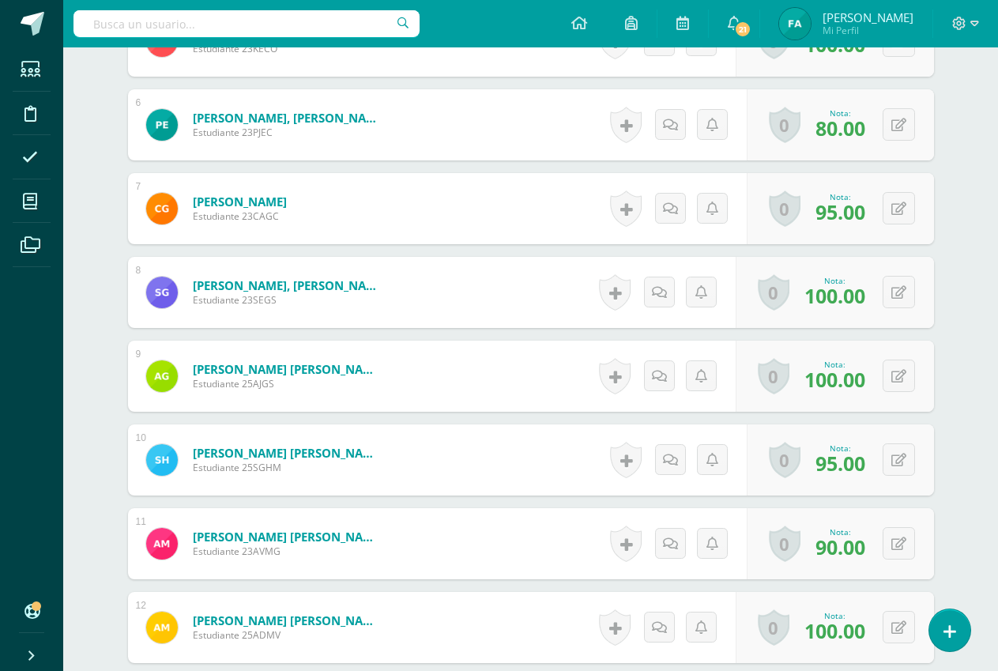
scroll to position [909, 0]
